Goal: Information Seeking & Learning: Learn about a topic

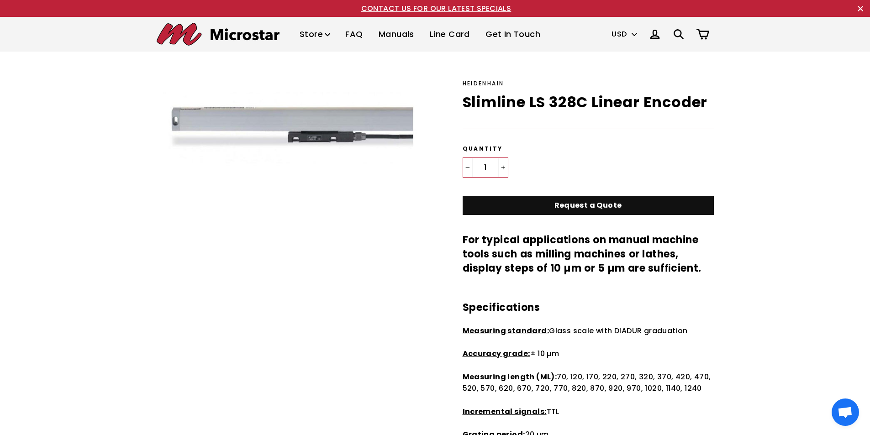
click at [333, 125] on img at bounding box center [339, 147] width 365 height 137
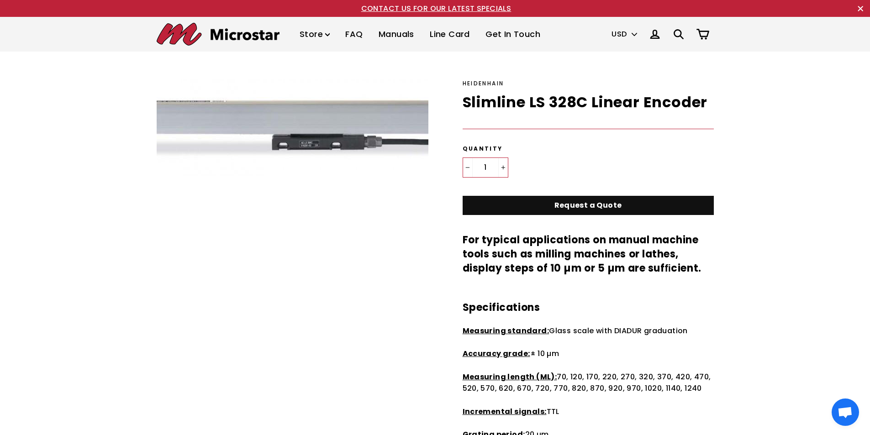
click at [333, 124] on img at bounding box center [277, 129] width 365 height 137
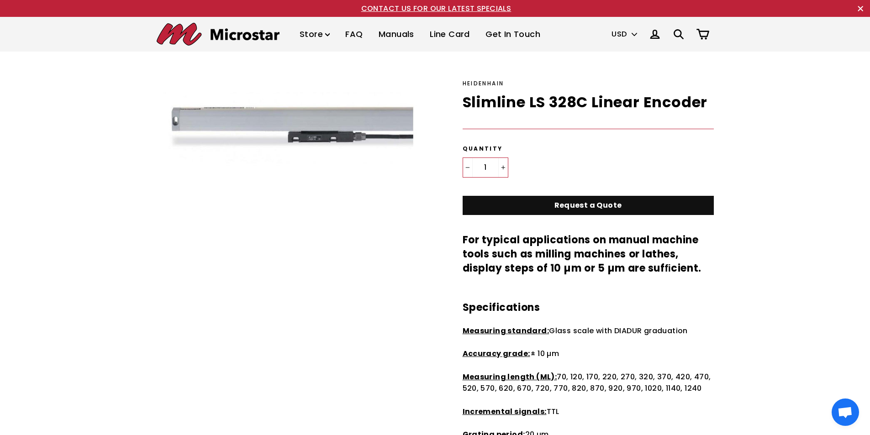
click at [333, 124] on img at bounding box center [277, 129] width 365 height 137
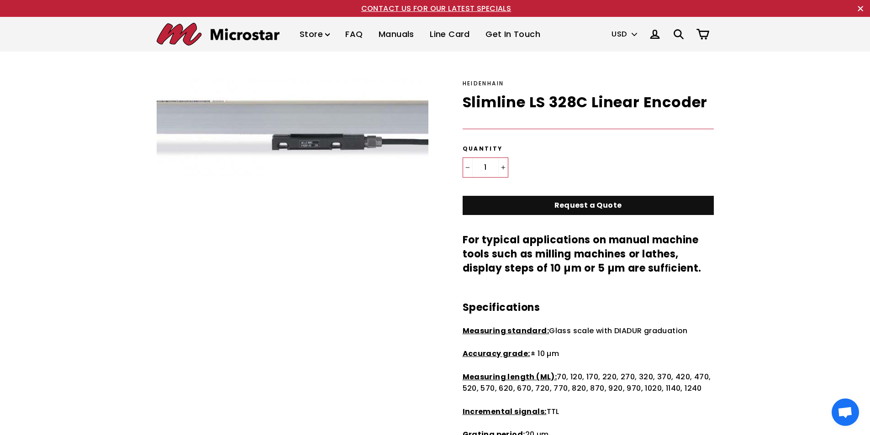
click at [333, 124] on img at bounding box center [277, 129] width 365 height 137
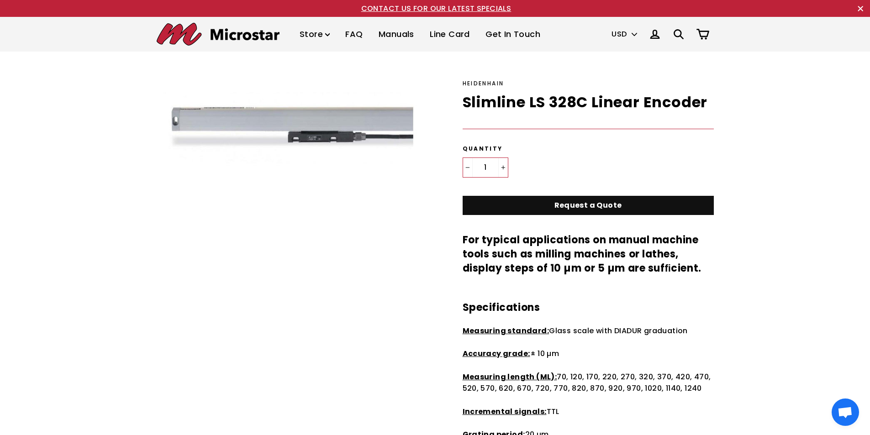
click at [333, 124] on img at bounding box center [277, 129] width 365 height 137
click at [330, 129] on img at bounding box center [339, 147] width 365 height 137
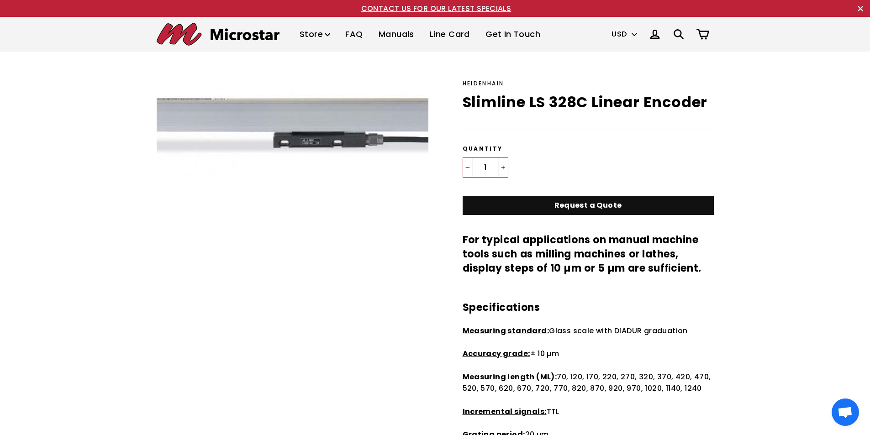
click at [330, 128] on img at bounding box center [279, 126] width 365 height 137
